Goal: Transaction & Acquisition: Download file/media

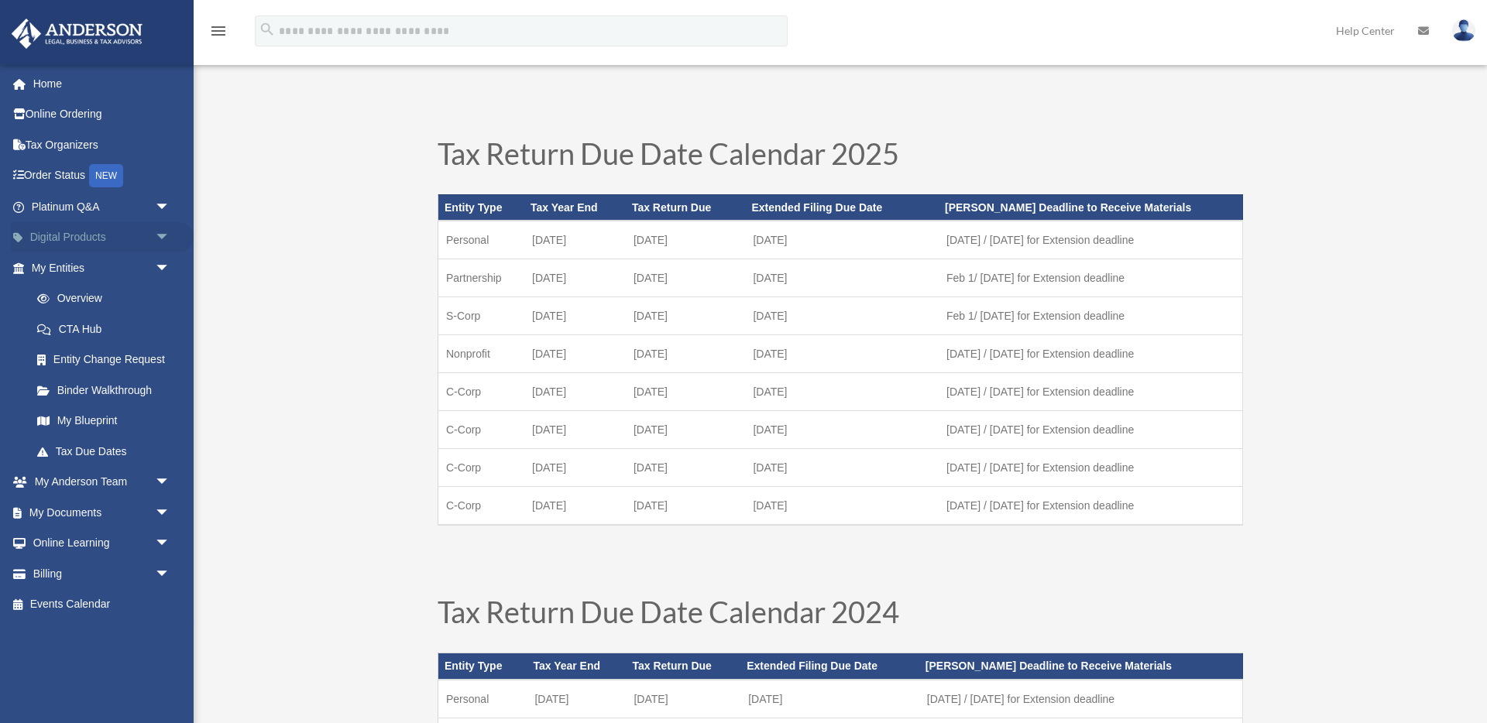
click at [155, 238] on span "arrow_drop_down" at bounding box center [170, 238] width 31 height 32
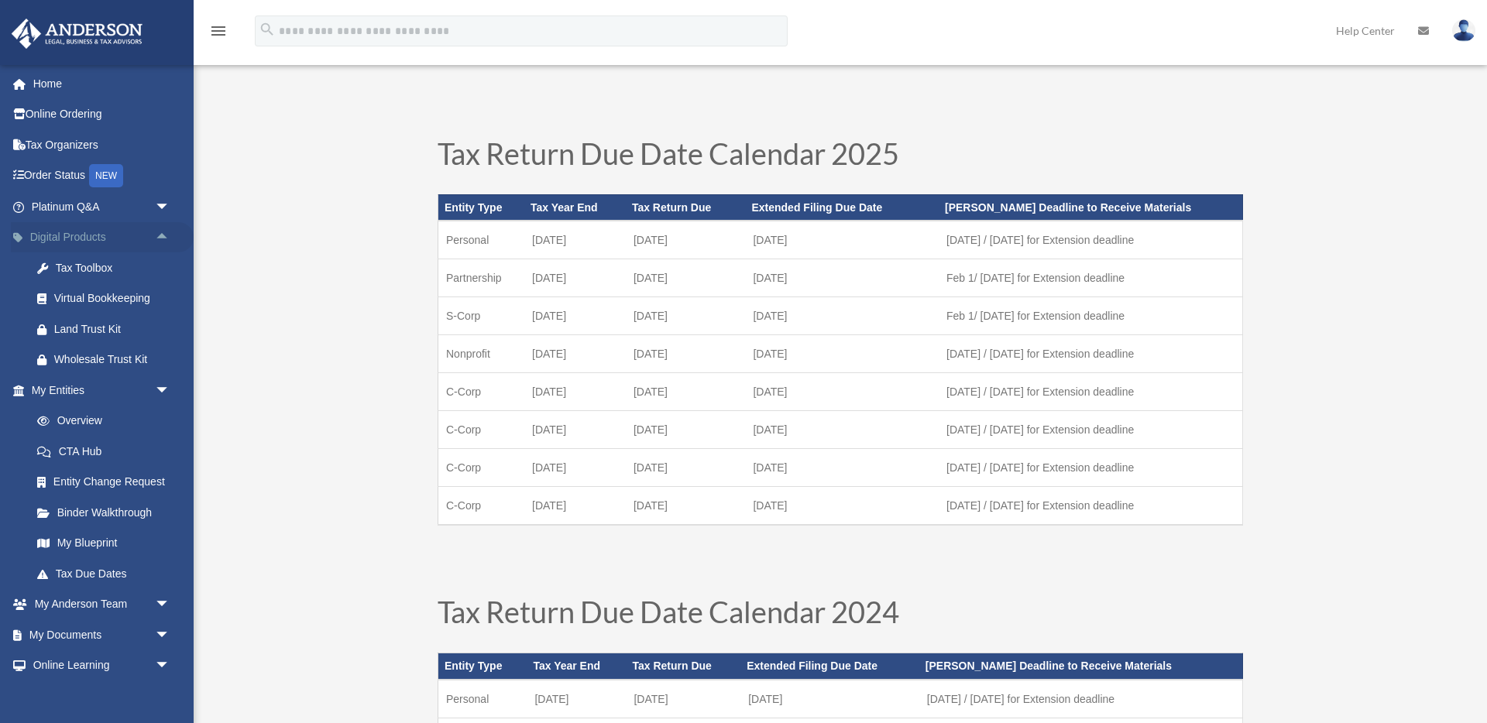
click at [162, 234] on span "arrow_drop_up" at bounding box center [170, 238] width 31 height 32
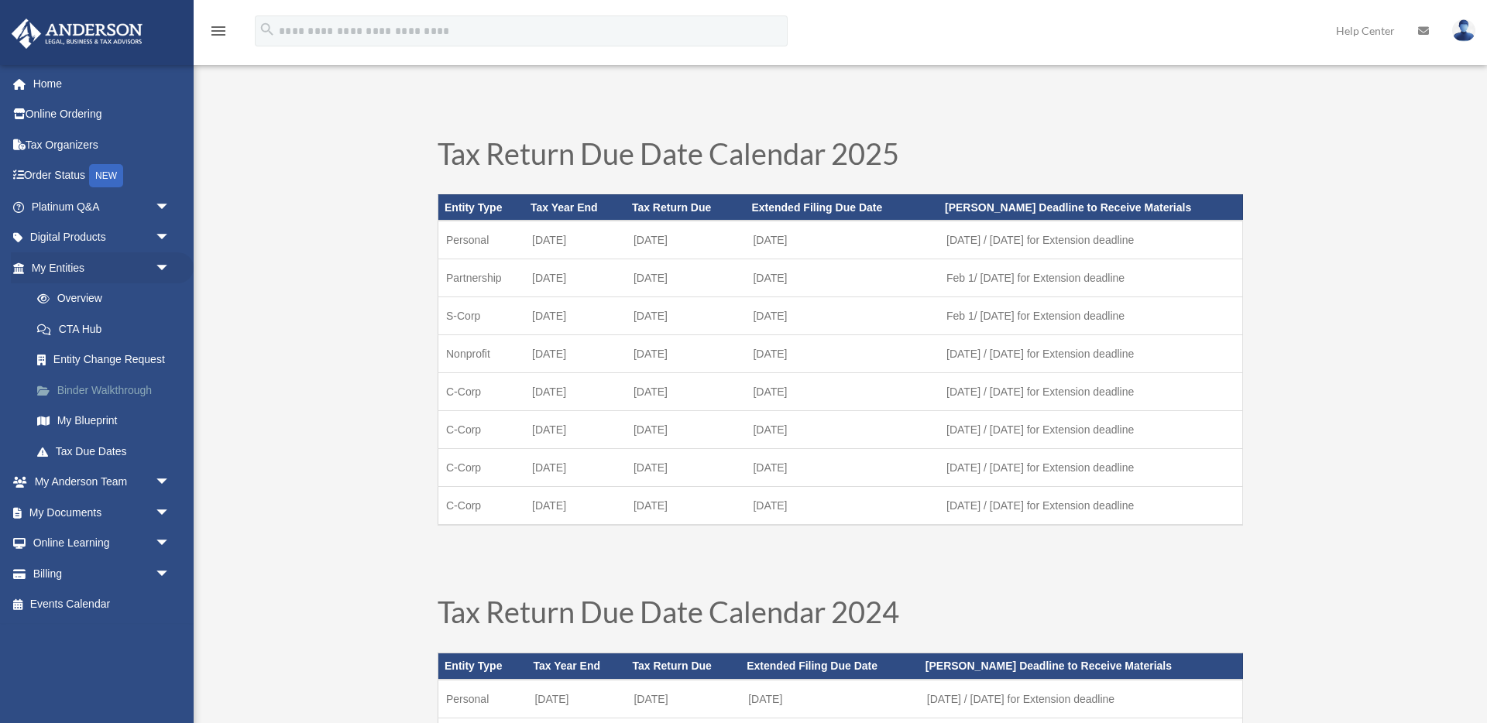
click at [87, 387] on link "Binder Walkthrough" at bounding box center [108, 390] width 172 height 31
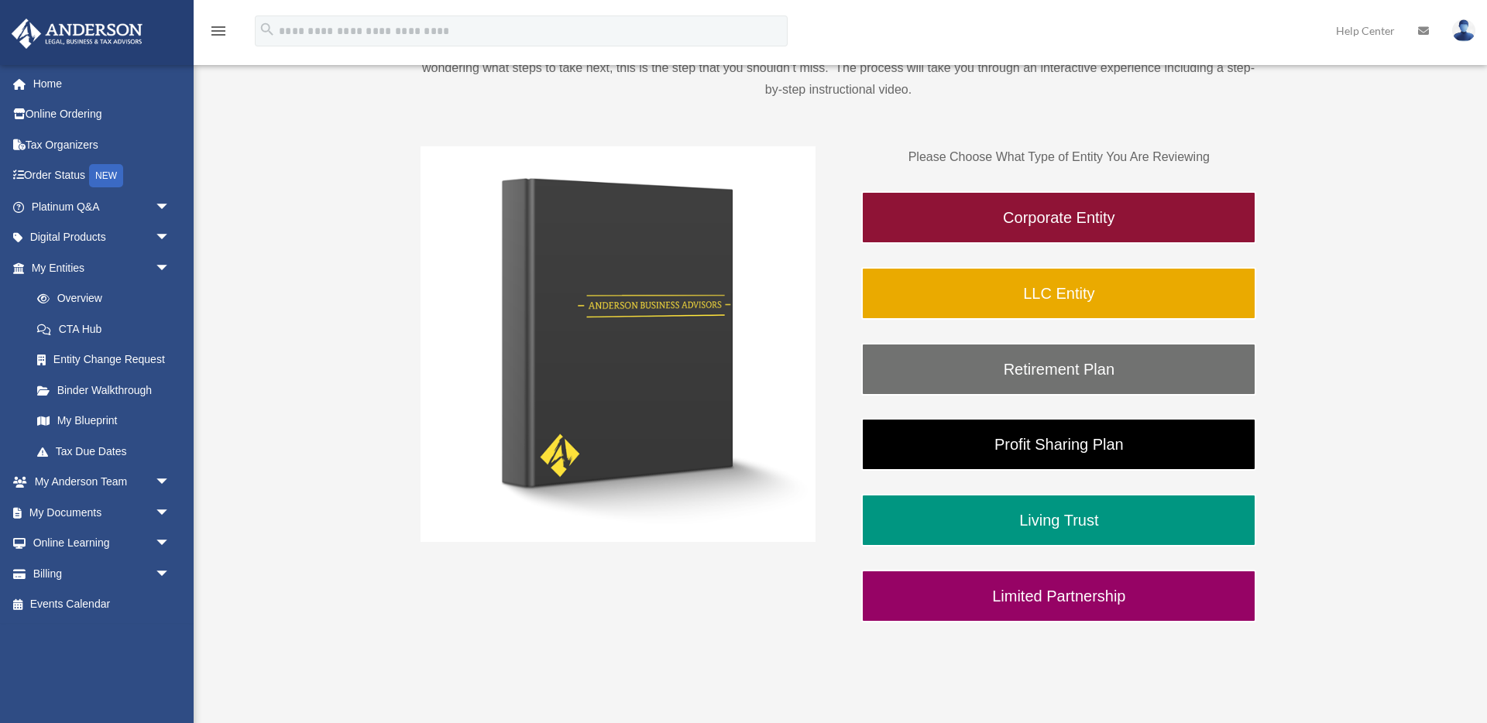
scroll to position [204, 0]
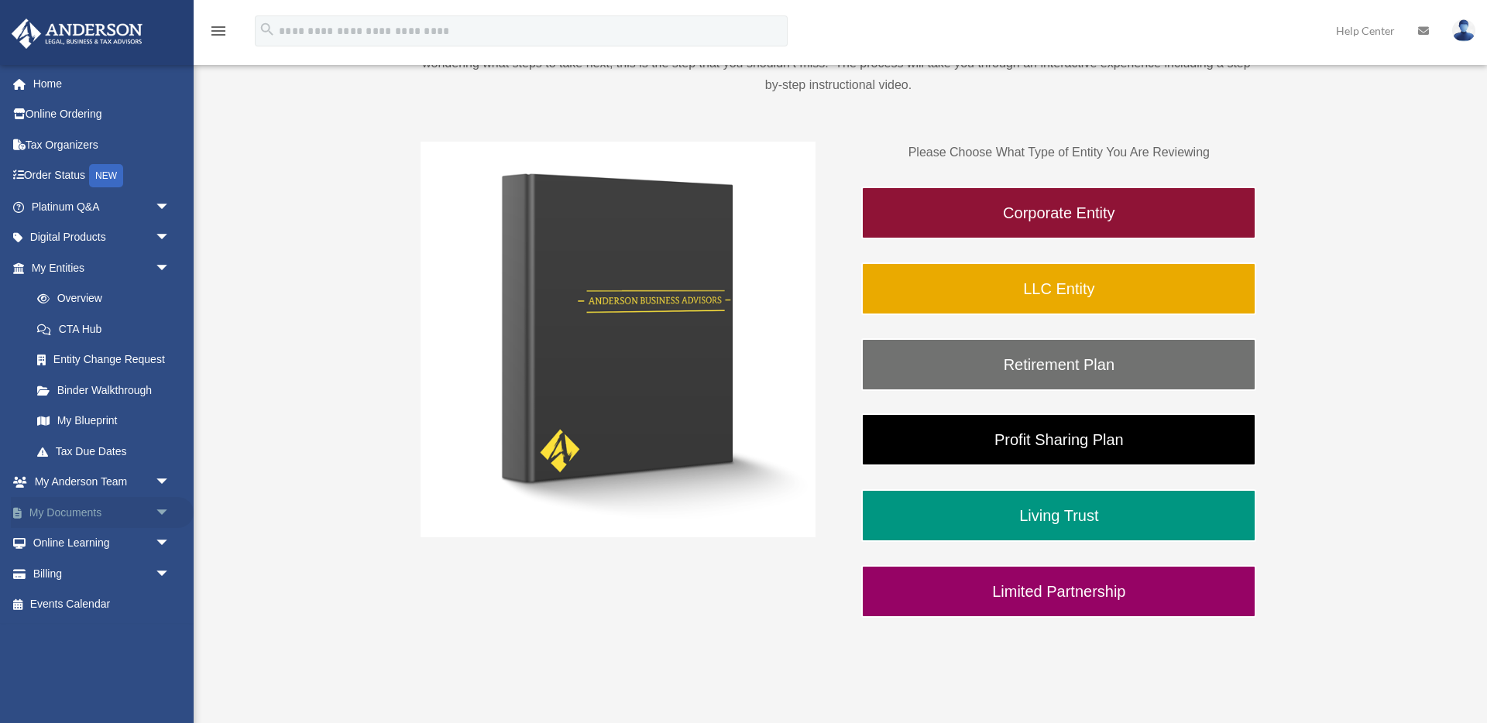
click at [106, 508] on link "My Documents arrow_drop_down" at bounding box center [102, 512] width 183 height 31
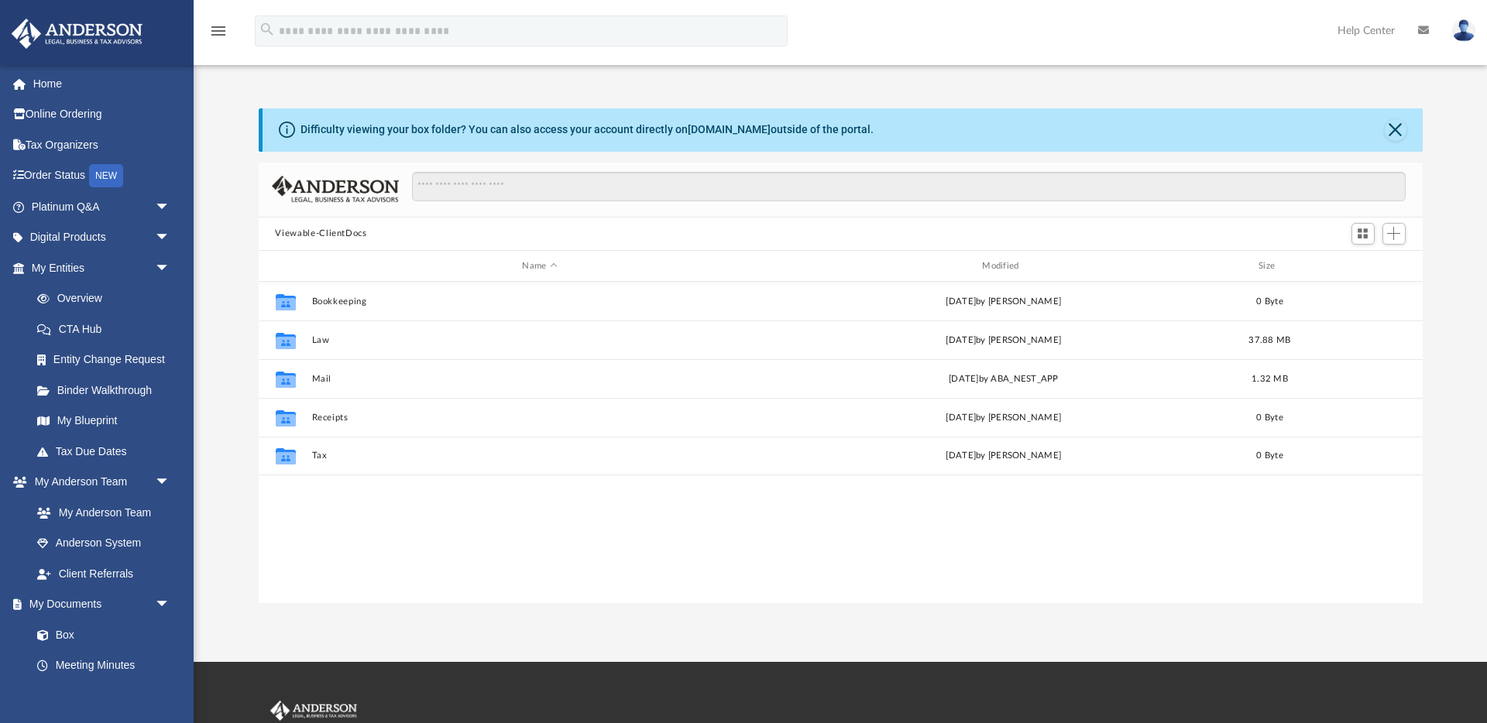
scroll to position [352, 1164]
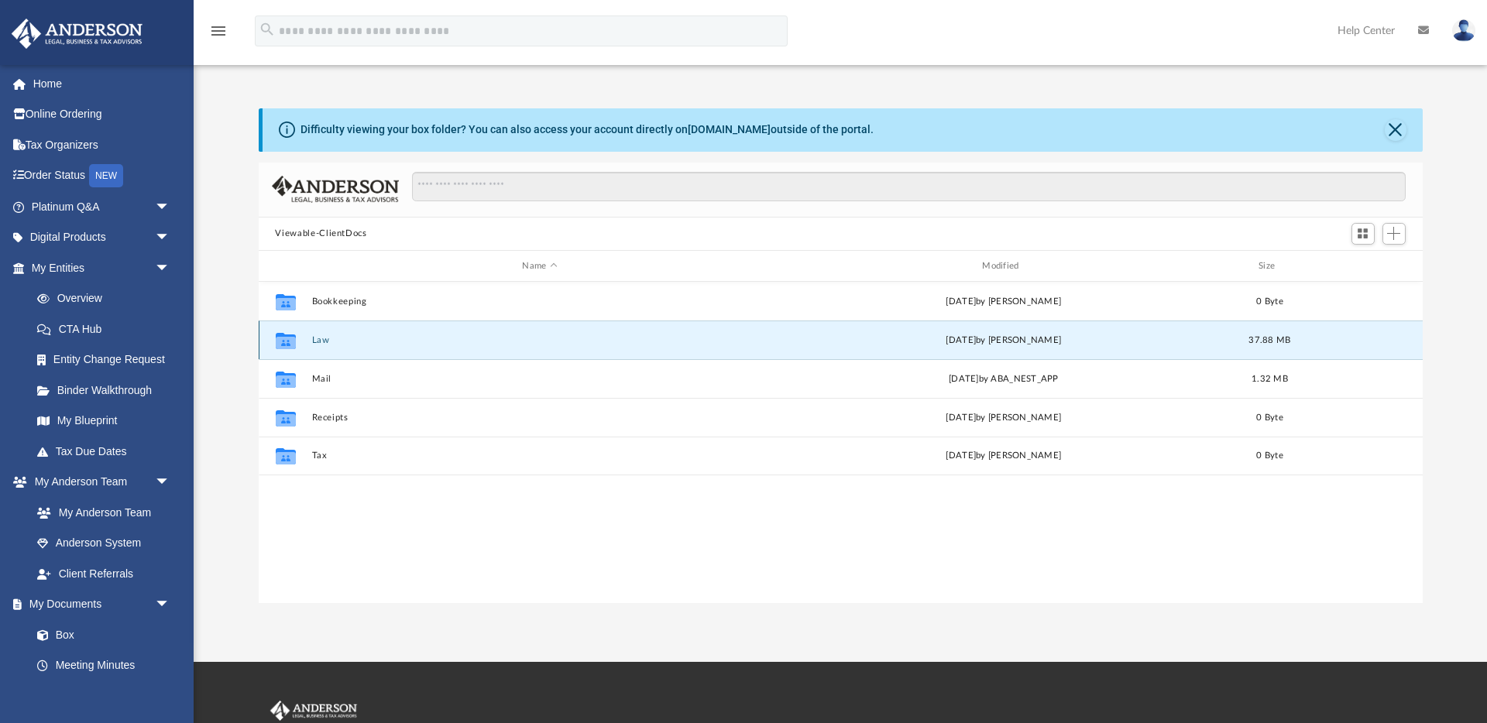
click at [319, 341] on button "Law" at bounding box center [539, 340] width 457 height 10
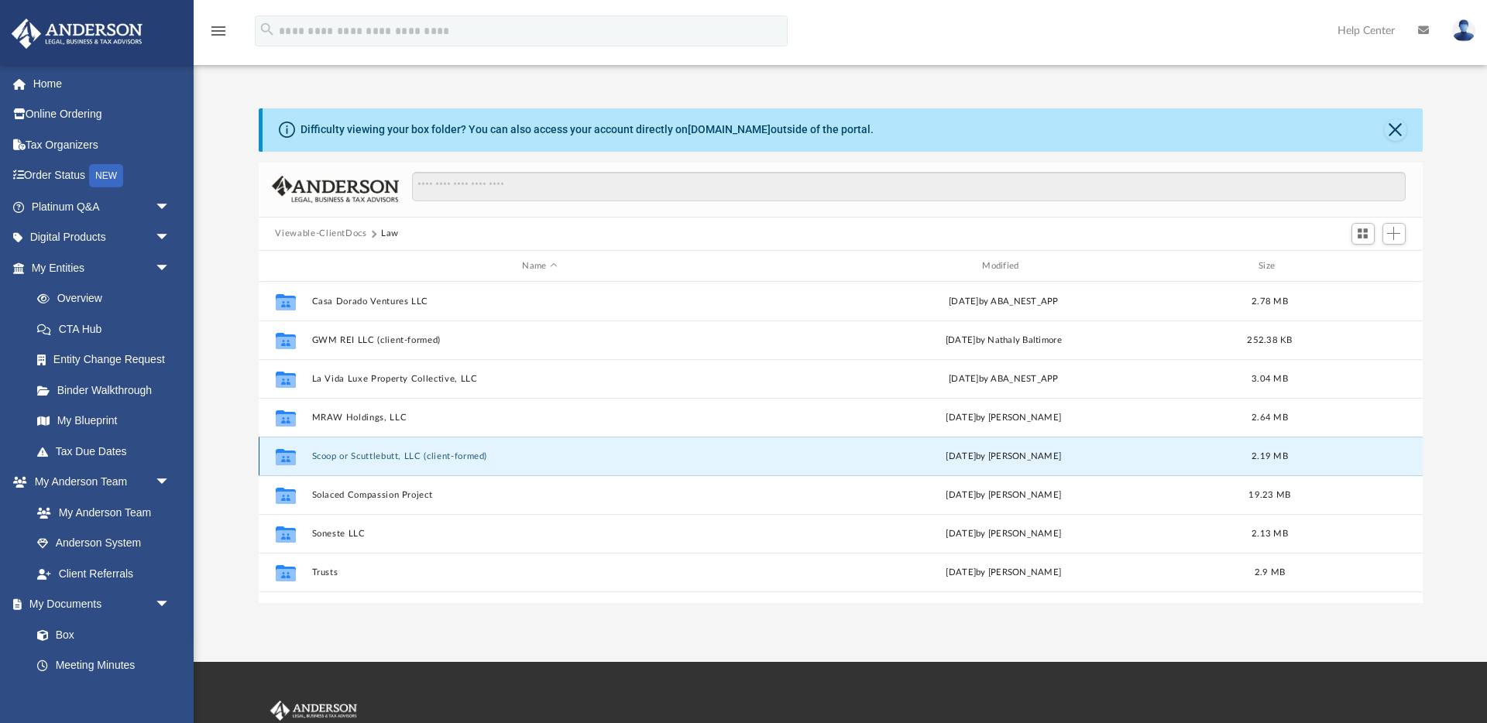
click at [345, 453] on button "Scoop or Scuttlebutt, LLC (client-formed)" at bounding box center [539, 456] width 457 height 10
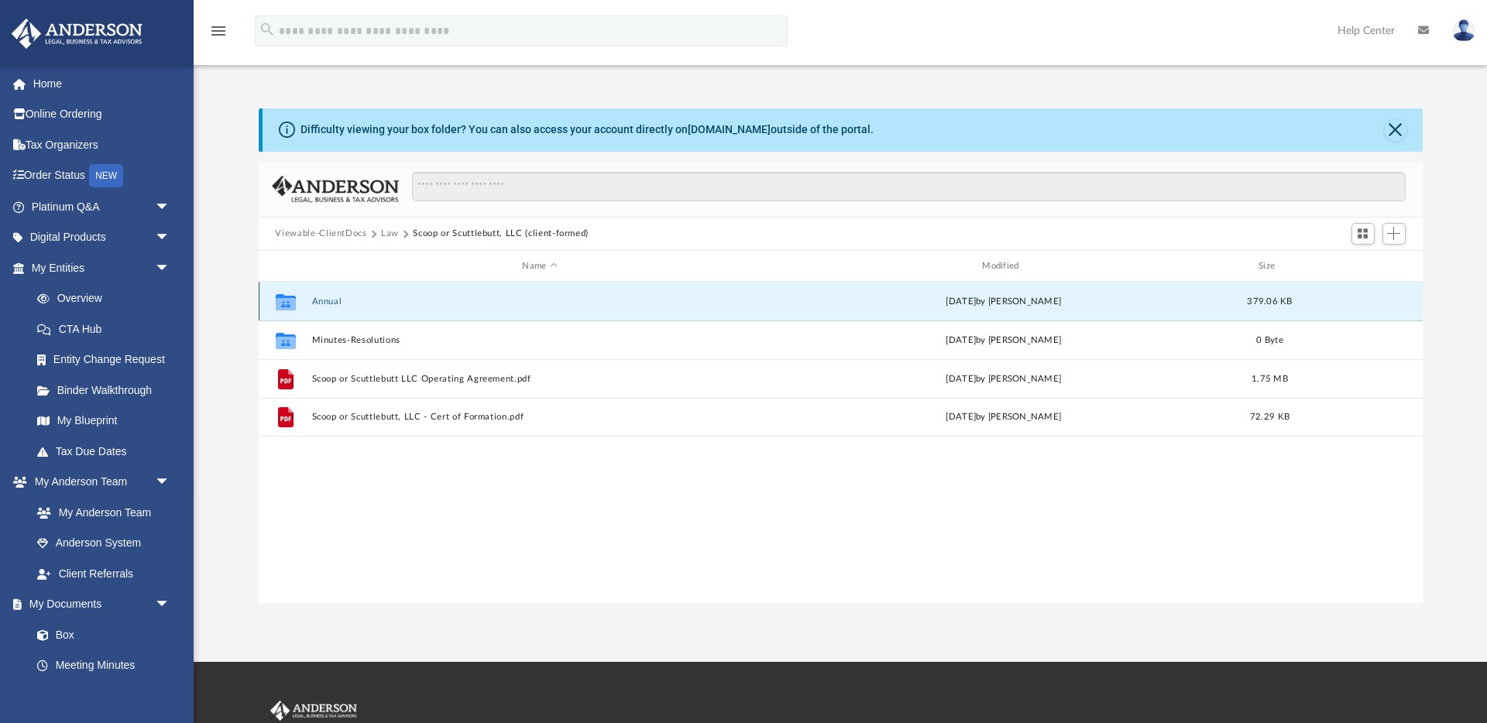
click at [327, 306] on button "Annual" at bounding box center [539, 302] width 457 height 10
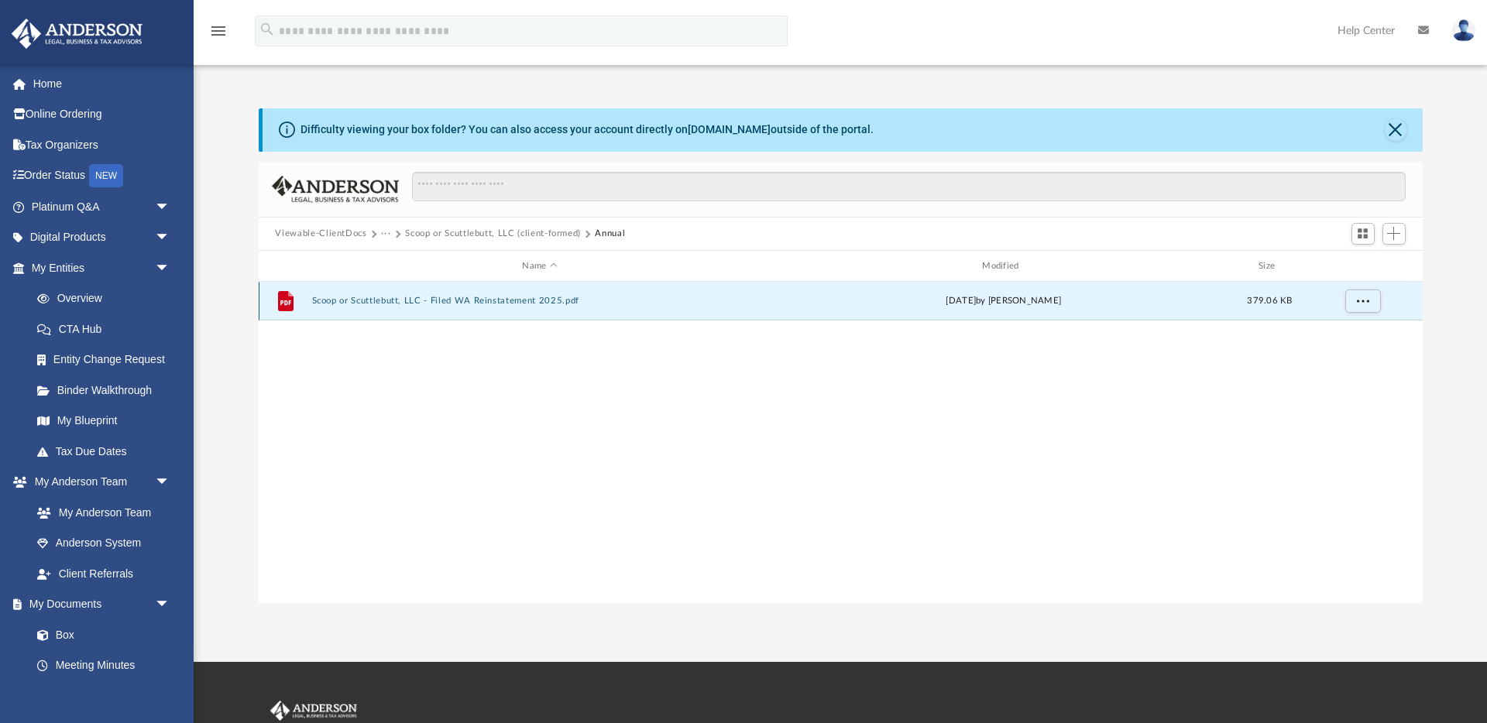
click at [351, 301] on button "Scoop or Scuttlebutt, LLC - Filed WA Reinstatement 2025.pdf" at bounding box center [539, 302] width 457 height 10
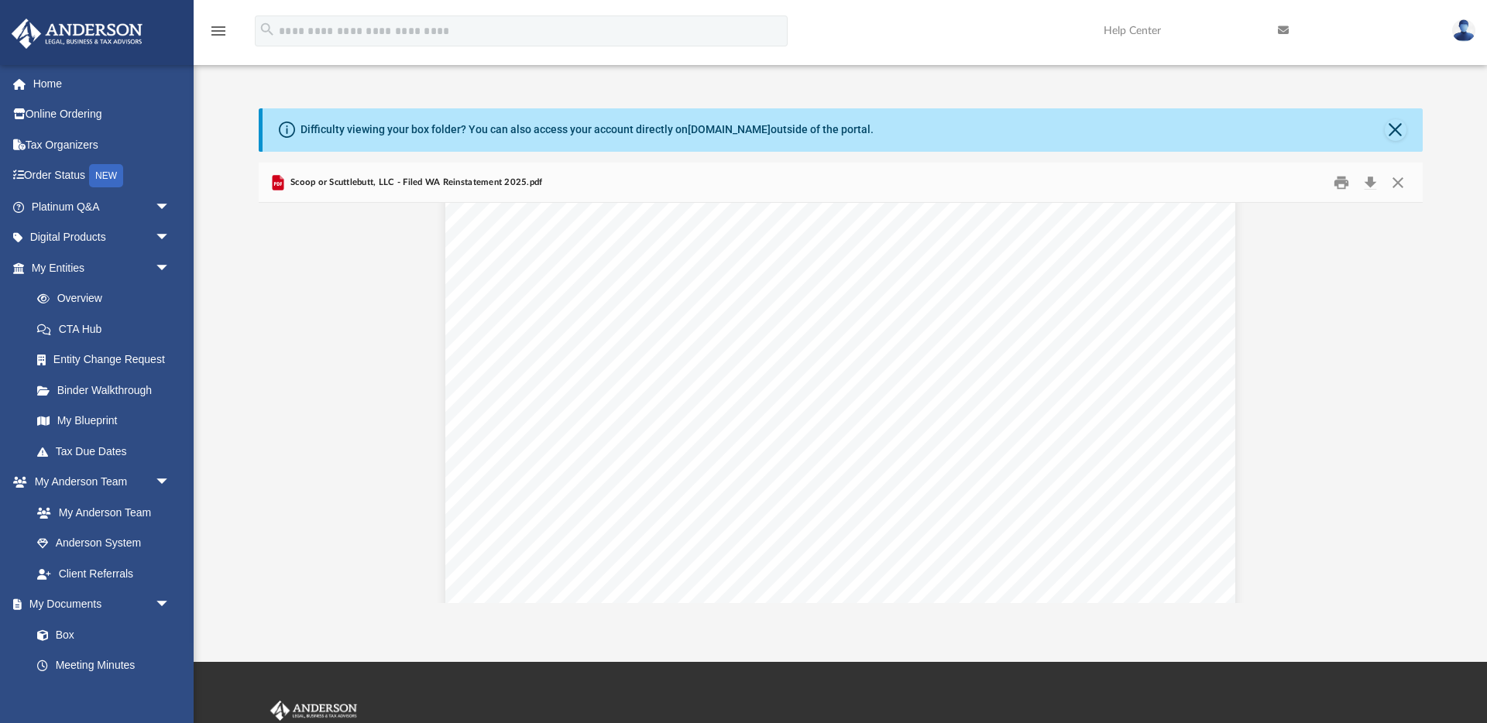
scroll to position [599, 0]
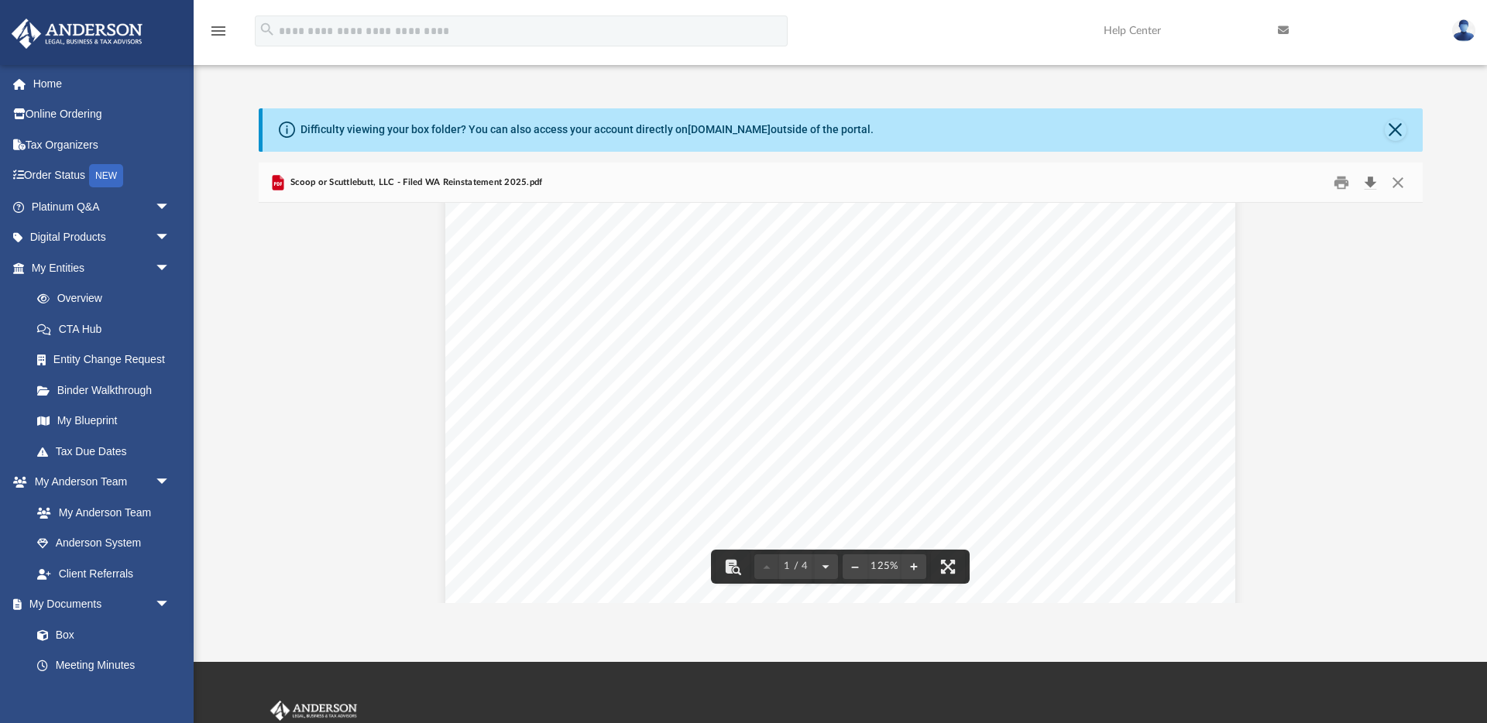
click at [1371, 181] on button "Download" at bounding box center [1371, 182] width 28 height 24
